Goal: Task Accomplishment & Management: Manage account settings

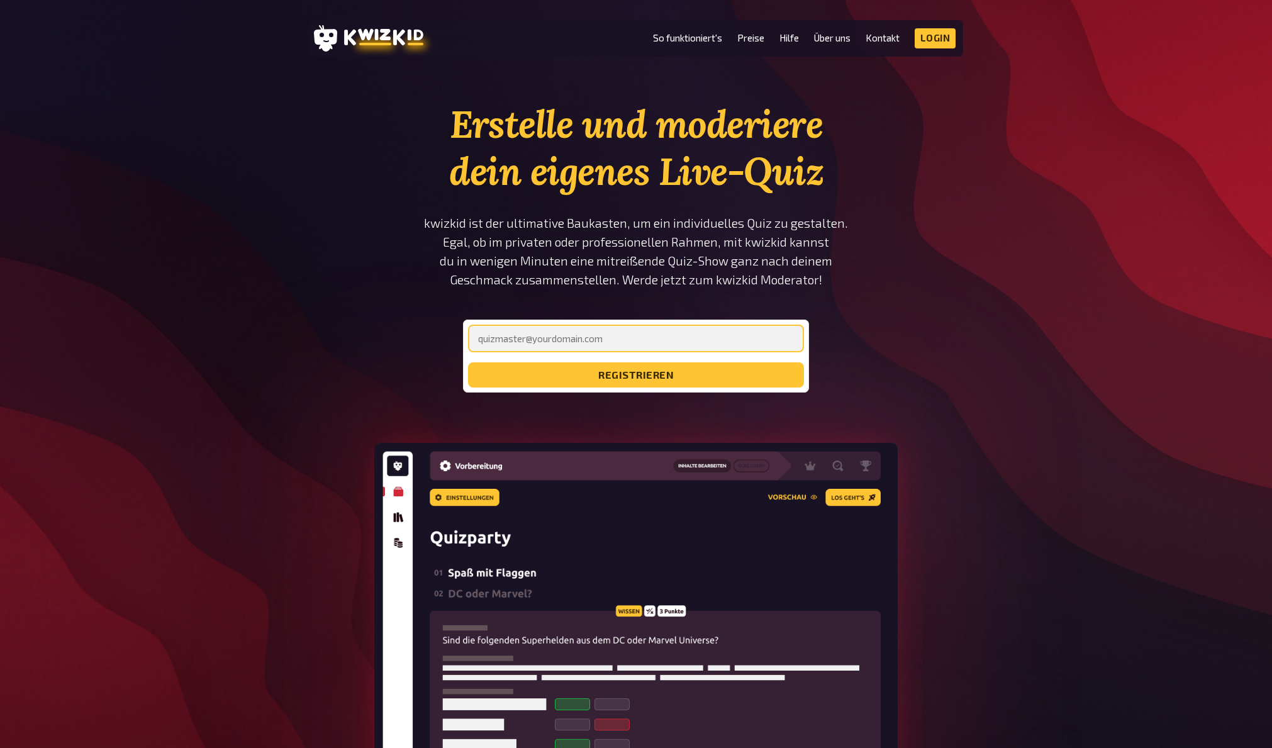
click at [571, 343] on input "email" at bounding box center [636, 339] width 336 height 28
click at [996, 392] on div "Erstelle und moderiere dein eigenes Live-Quiz kwizkid ist der ultimative Baukas…" at bounding box center [636, 487] width 1272 height 772
drag, startPoint x: 914, startPoint y: 162, endPoint x: 938, endPoint y: 136, distance: 35.1
click at [919, 158] on section "Erstelle und moderiere dein eigenes Live-Quiz kwizkid ist der ultimative Baukas…" at bounding box center [636, 487] width 654 height 772
click at [362, 33] on icon at bounding box center [383, 37] width 79 height 16
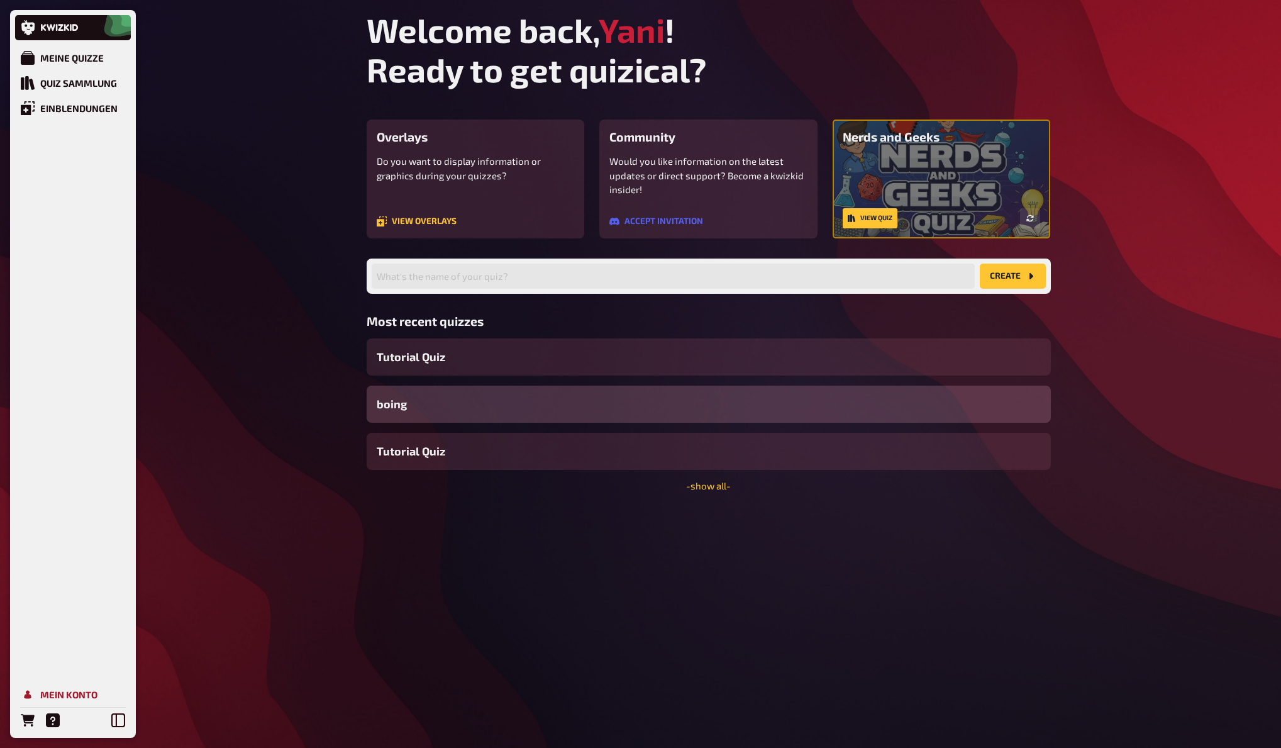
click at [54, 697] on div "Mein Konto" at bounding box center [68, 694] width 57 height 11
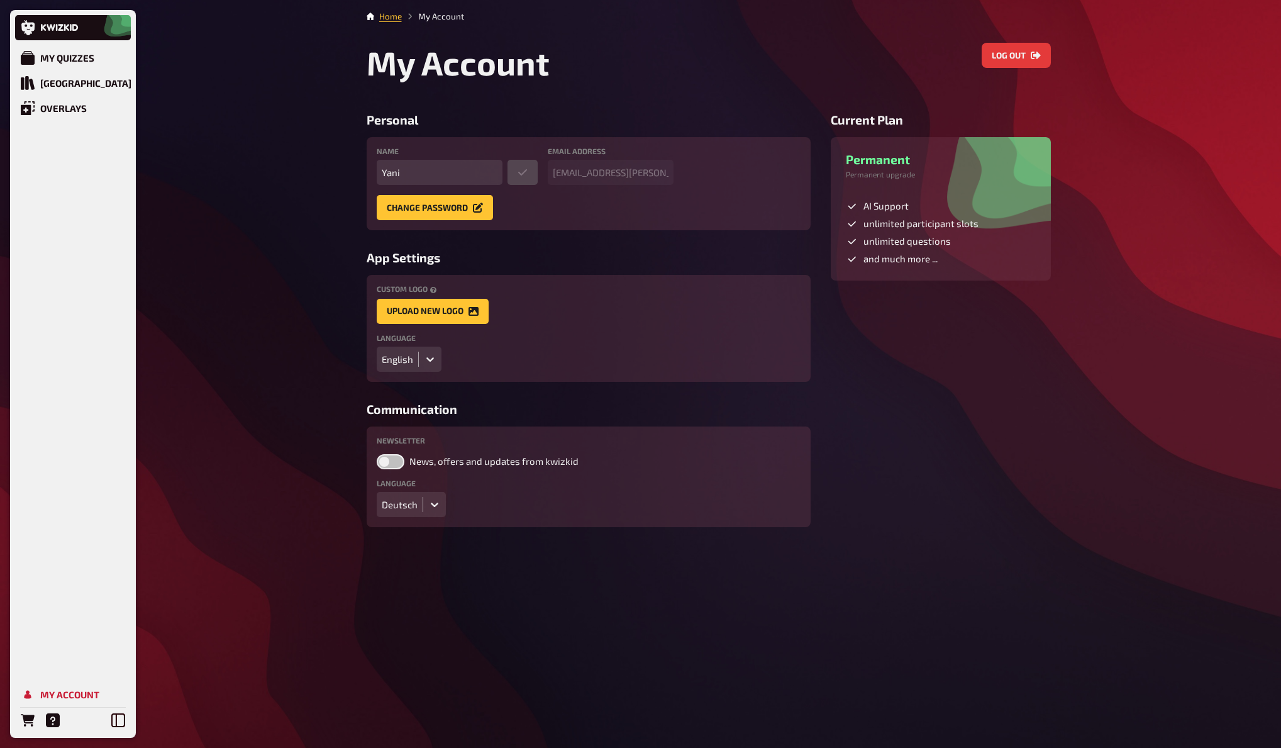
click at [1026, 41] on main "Home My Account My Account Log out Personal Name Yani Email address jan@paepke.…" at bounding box center [709, 268] width 684 height 517
click at [1024, 50] on button "Log out" at bounding box center [1016, 55] width 69 height 25
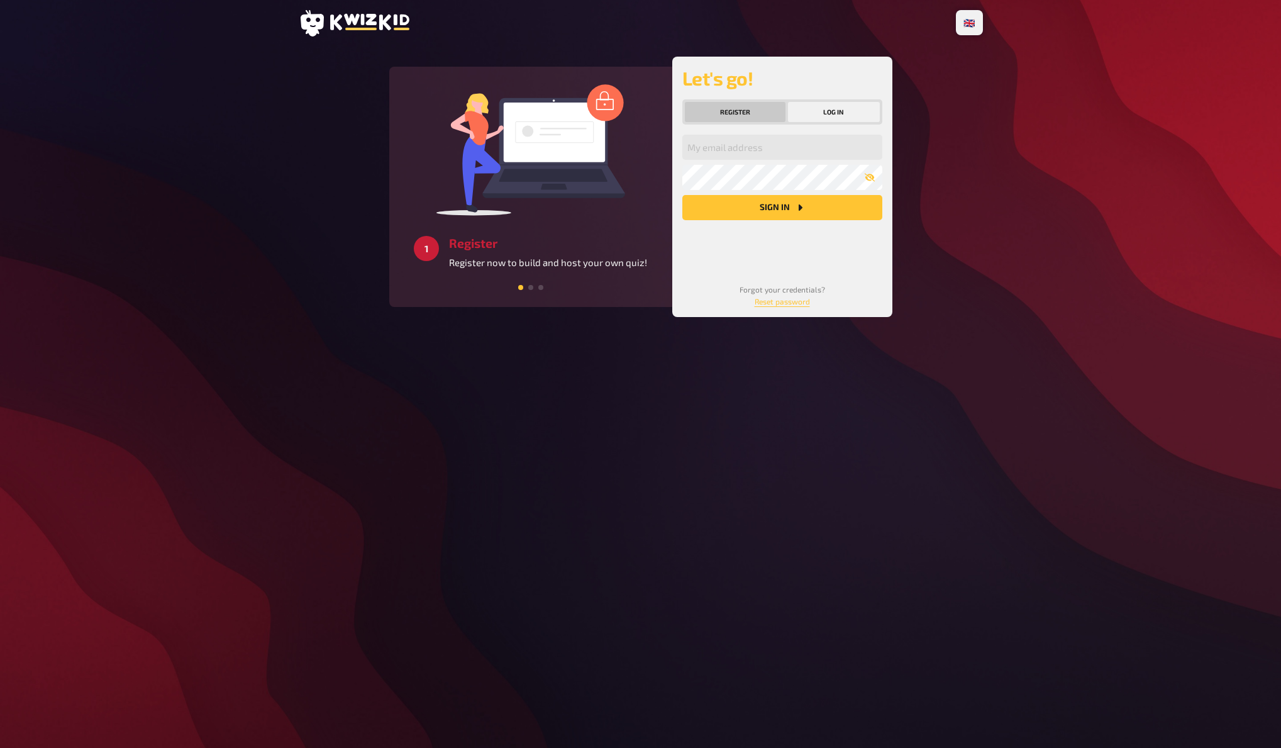
click at [760, 110] on button "Register" at bounding box center [735, 112] width 101 height 20
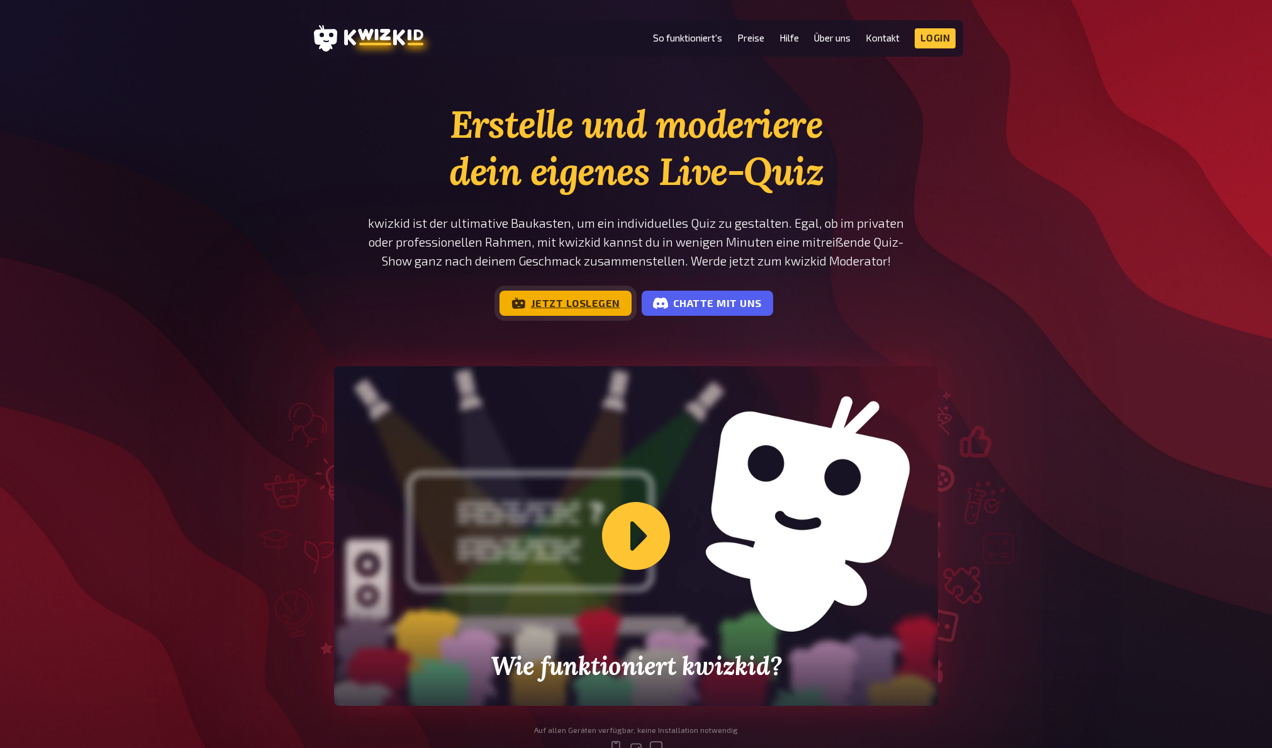
click at [597, 302] on link "Jetzt loslegen" at bounding box center [565, 303] width 132 height 25
click at [980, 208] on section "Erstelle und moderiere dein eigenes Live-Quiz kwizkid ist der ultimative Baukas…" at bounding box center [635, 438] width 755 height 674
